Goal: Check status: Check status

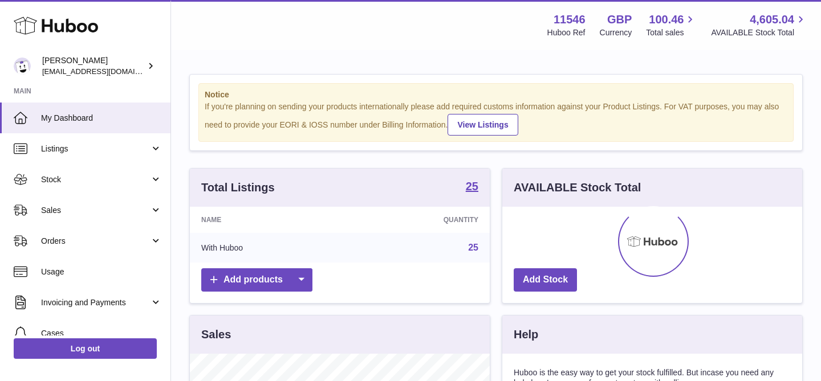
scroll to position [178, 300]
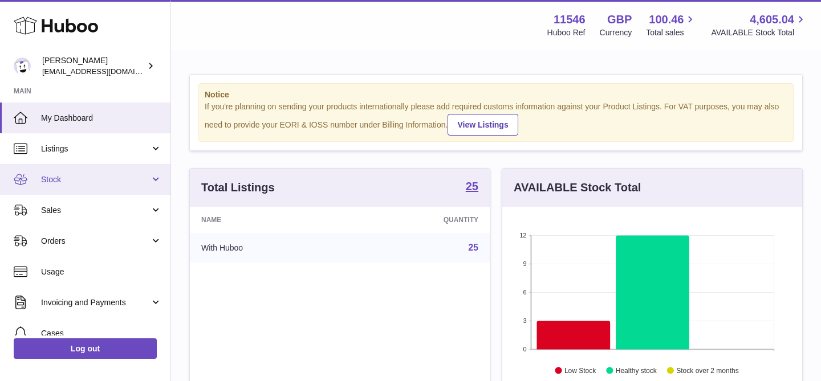
click at [141, 176] on span "Stock" at bounding box center [95, 179] width 109 height 11
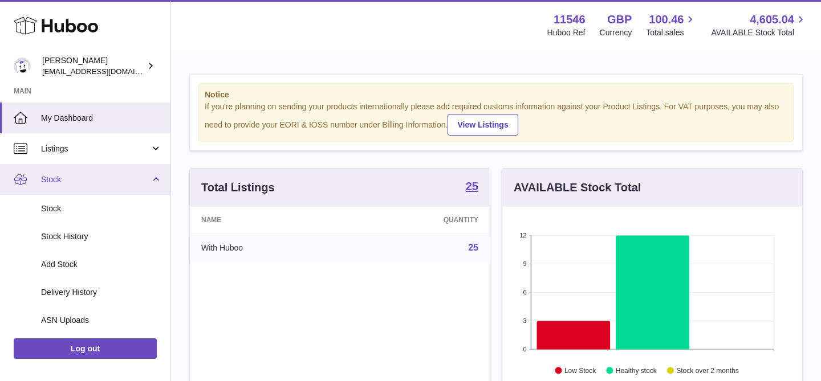
click at [141, 182] on span "Stock" at bounding box center [95, 179] width 109 height 11
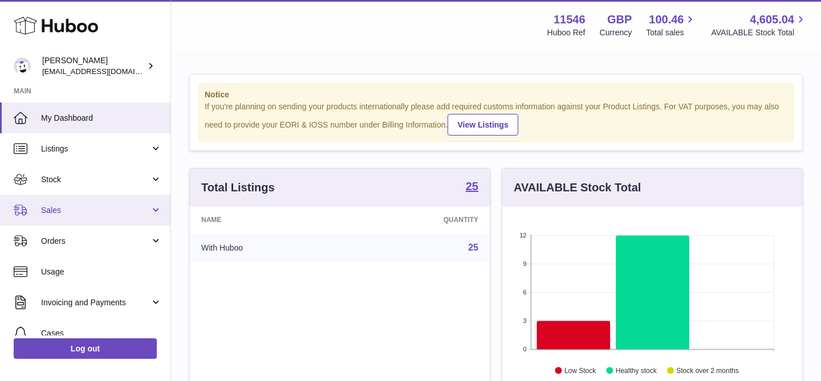
click at [145, 210] on span "Sales" at bounding box center [95, 210] width 109 height 11
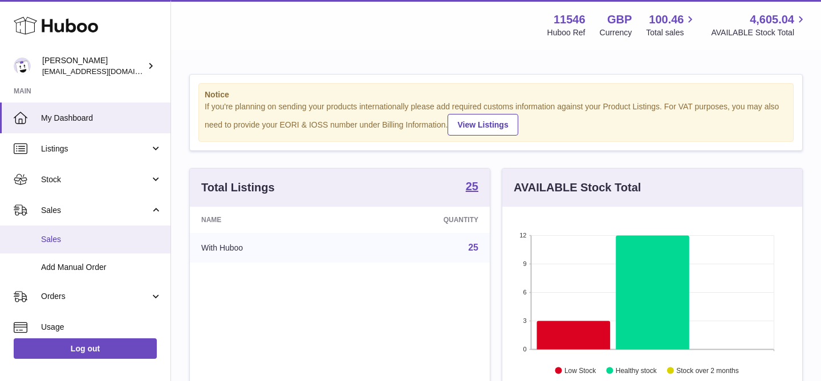
click at [138, 245] on link "Sales" at bounding box center [85, 240] width 170 height 28
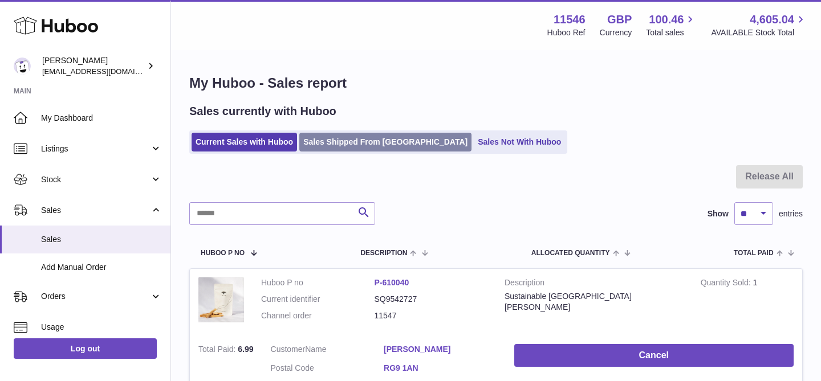
click at [340, 141] on link "Sales Shipped From Huboo" at bounding box center [385, 142] width 172 height 19
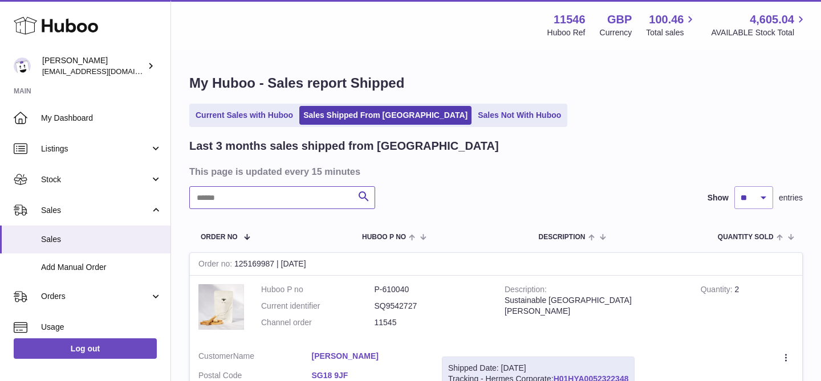
click at [268, 203] on input "text" at bounding box center [282, 197] width 186 height 23
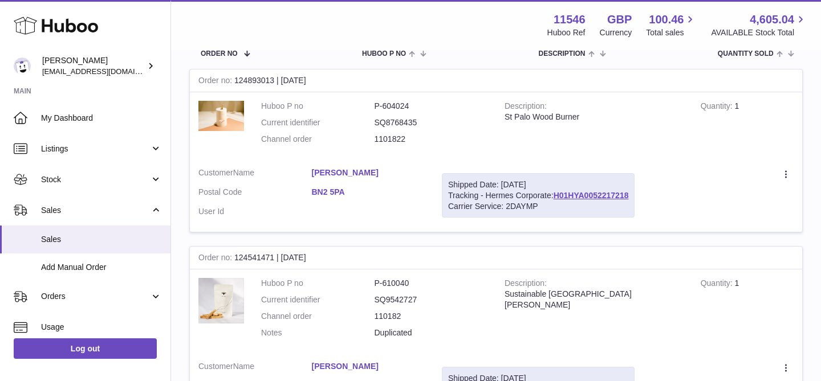
scroll to position [218, 0]
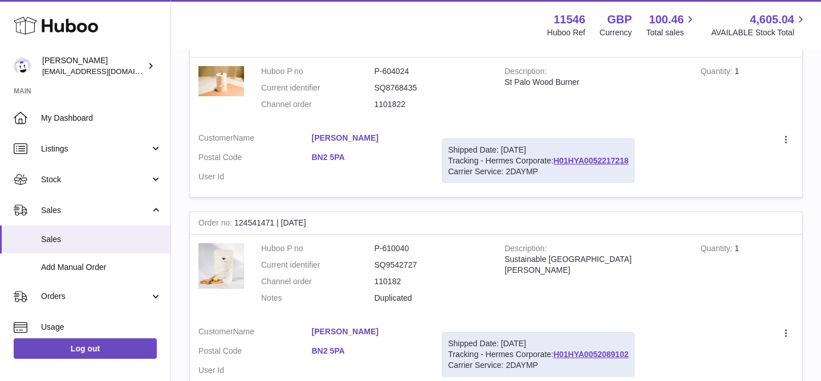
type input "******"
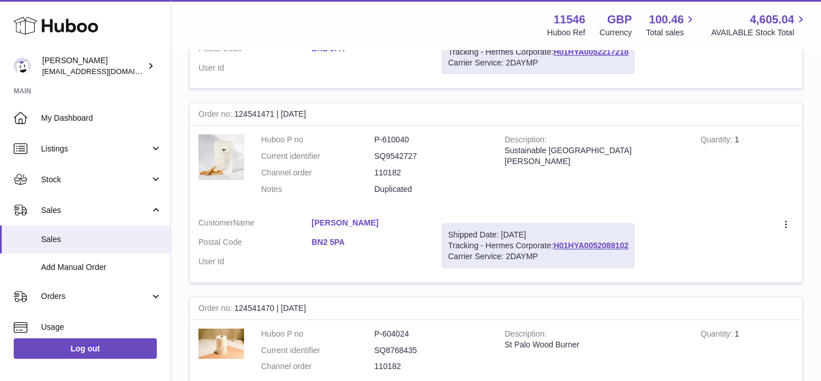
scroll to position [360, 0]
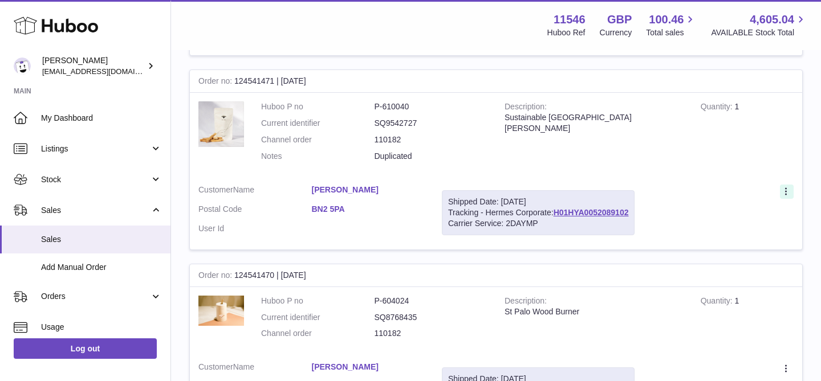
click at [786, 194] on icon at bounding box center [786, 191] width 2 height 7
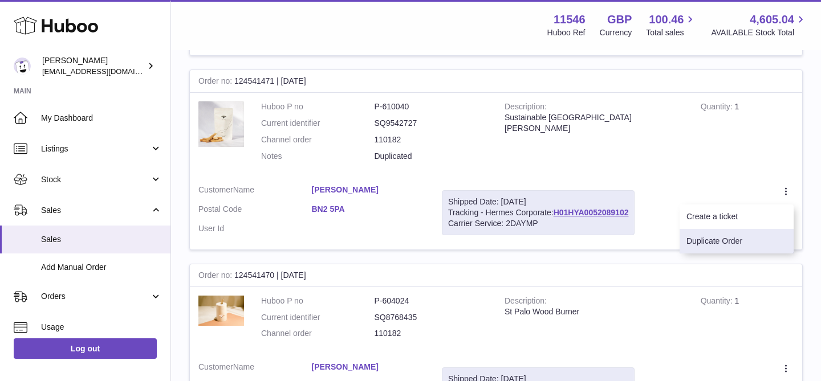
click at [777, 240] on li "Duplicate Order" at bounding box center [737, 241] width 114 height 25
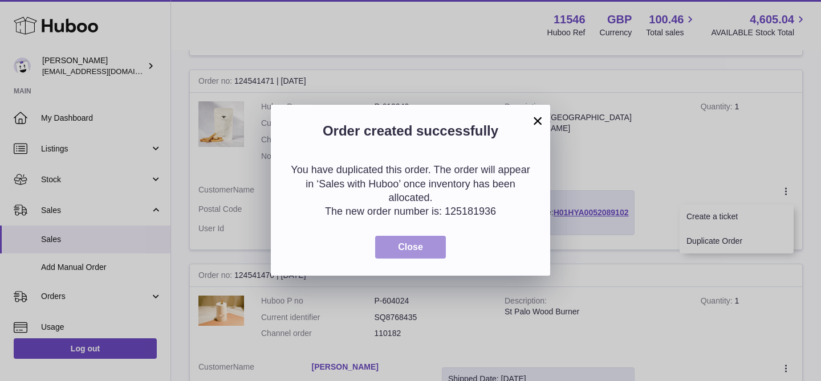
click at [413, 243] on span "Close" at bounding box center [410, 247] width 25 height 10
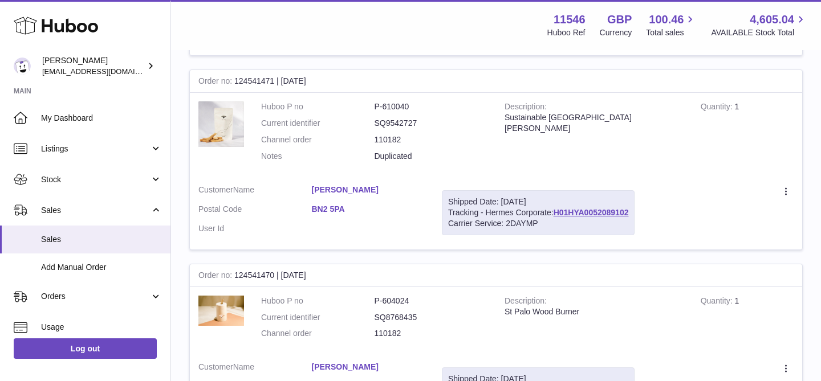
scroll to position [0, 0]
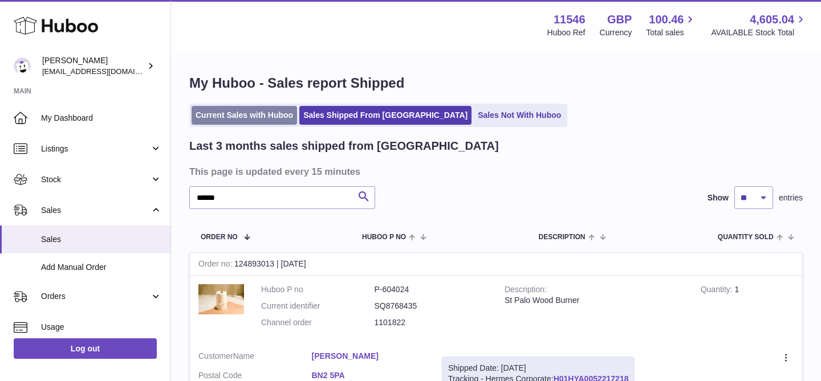
click at [256, 124] on link "Current Sales with Huboo" at bounding box center [244, 115] width 105 height 19
